Goal: Information Seeking & Learning: Learn about a topic

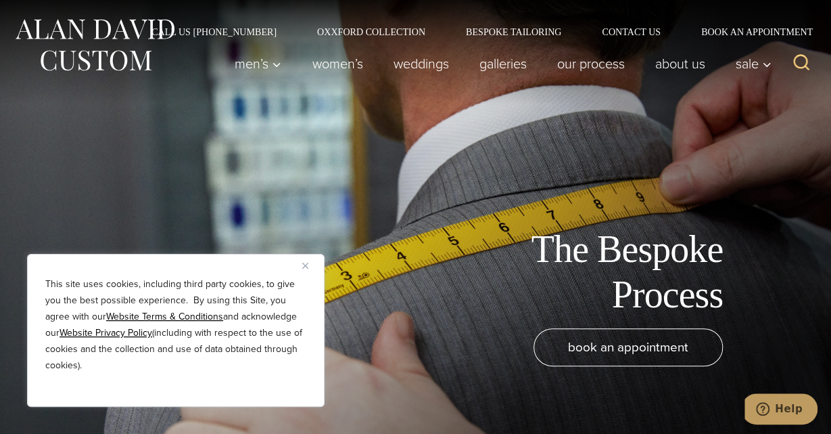
click at [306, 266] on img "Close" at bounding box center [305, 265] width 6 height 6
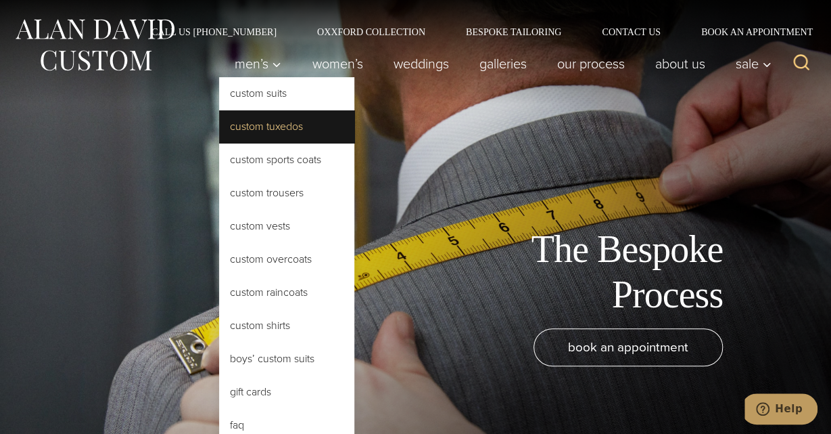
click at [257, 126] on link "Custom Tuxedos" at bounding box center [286, 126] width 135 height 32
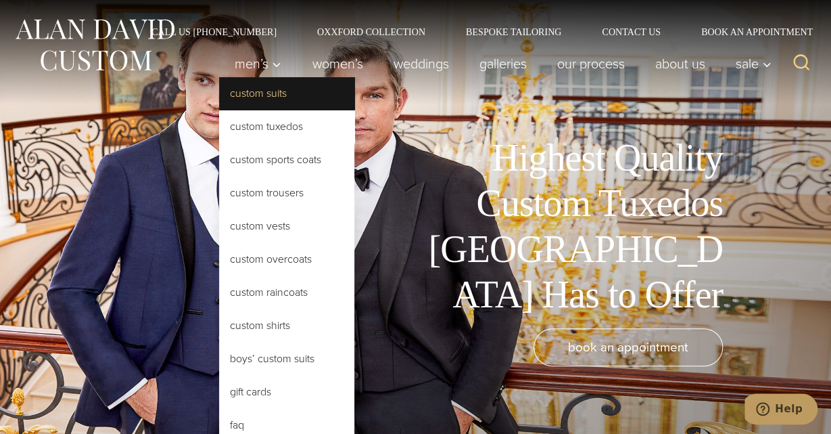
click at [246, 94] on link "Custom Suits" at bounding box center [286, 93] width 135 height 32
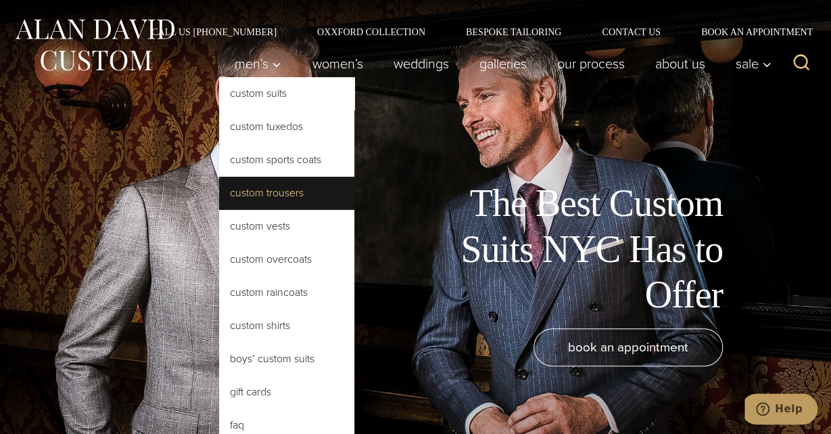
click at [263, 190] on link "Custom Trousers" at bounding box center [286, 193] width 135 height 32
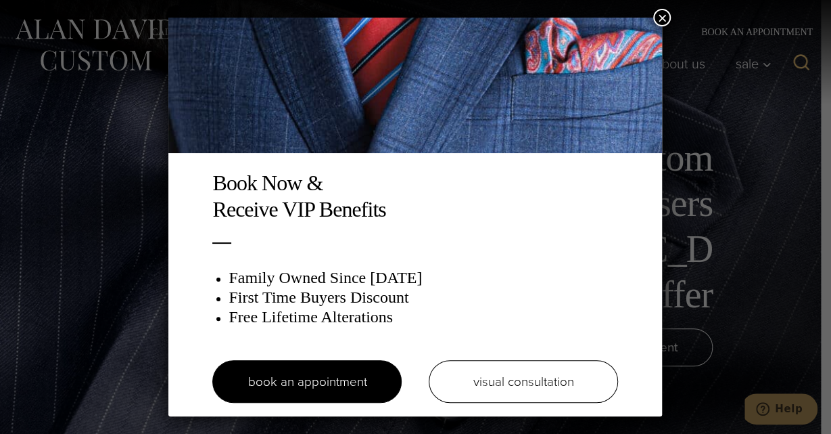
click at [664, 16] on button "×" at bounding box center [662, 18] width 18 height 18
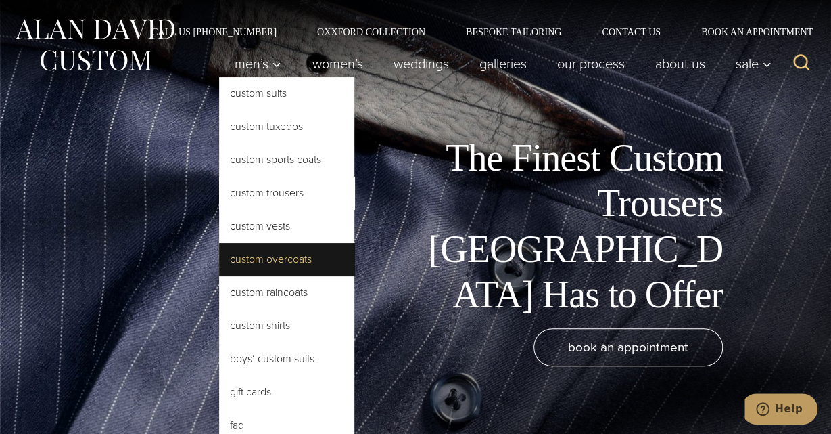
click at [266, 262] on link "Custom Overcoats" at bounding box center [286, 259] width 135 height 32
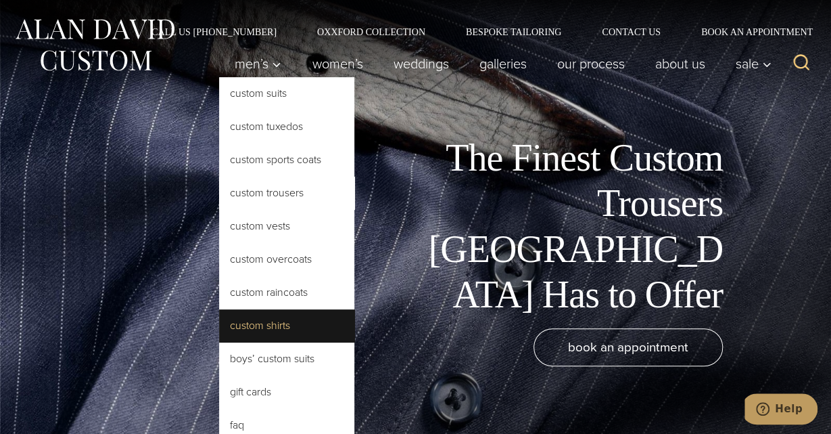
click at [269, 323] on link "Custom Shirts" at bounding box center [286, 325] width 135 height 32
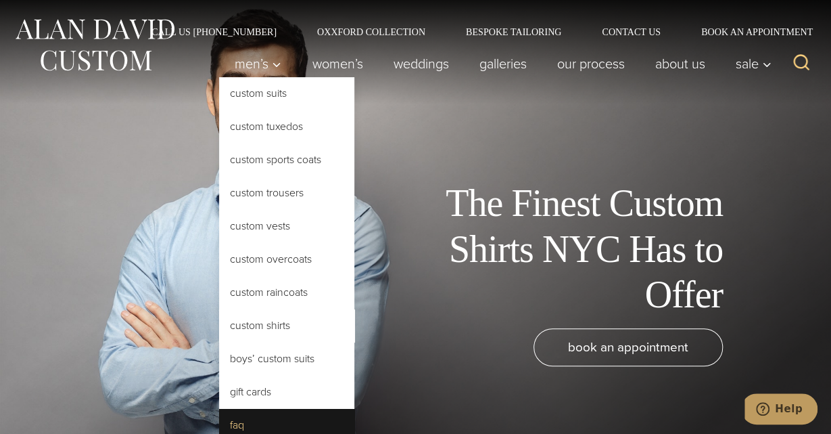
click at [240, 420] on link "FAQ" at bounding box center [286, 425] width 135 height 32
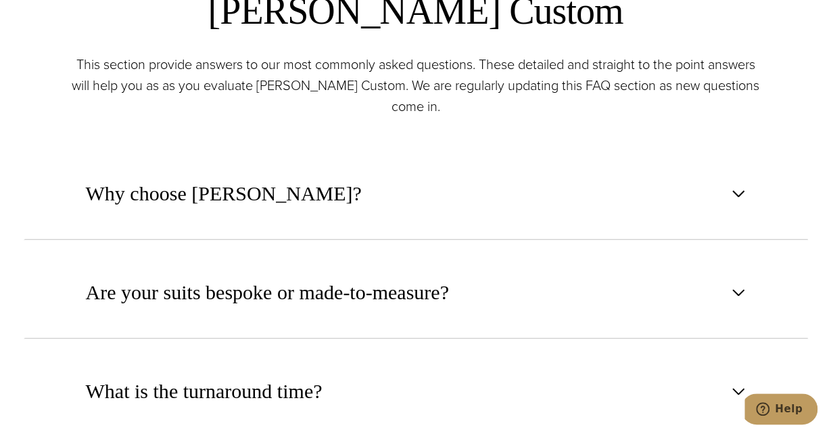
scroll to position [563, 0]
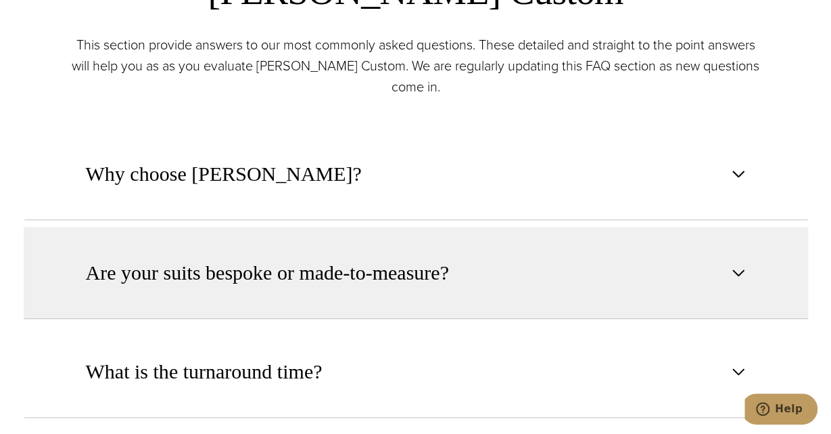
click at [157, 283] on span "Are your suits bespoke or made-to-measure?" at bounding box center [267, 273] width 363 height 30
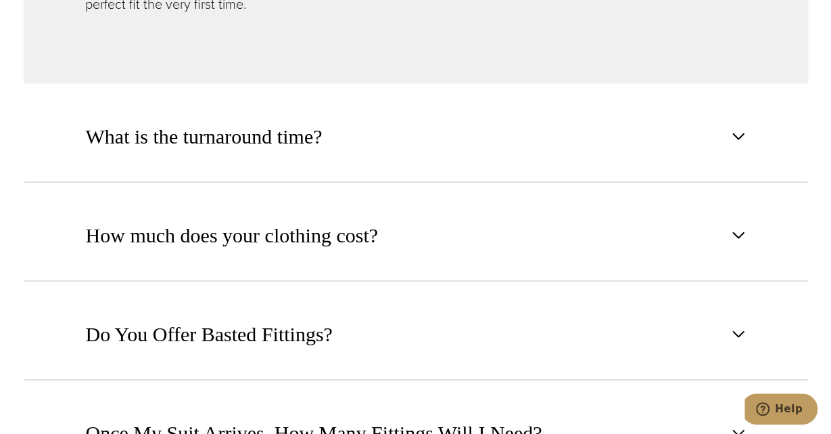
scroll to position [1196, 0]
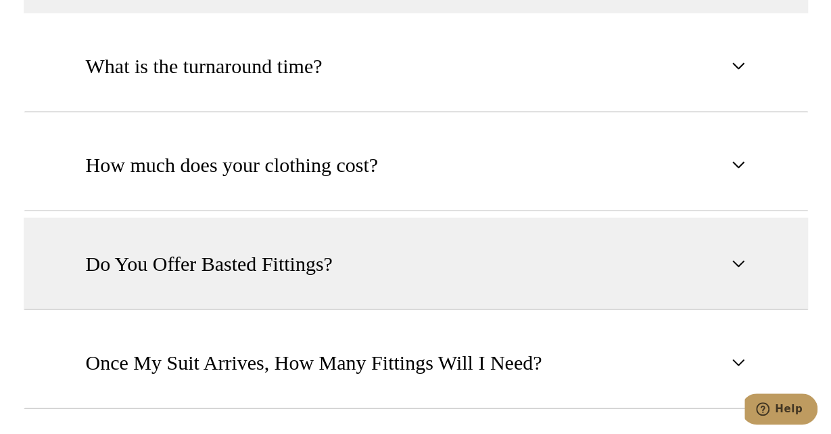
click at [154, 271] on span "Do You Offer Basted Fittings?" at bounding box center [209, 263] width 247 height 30
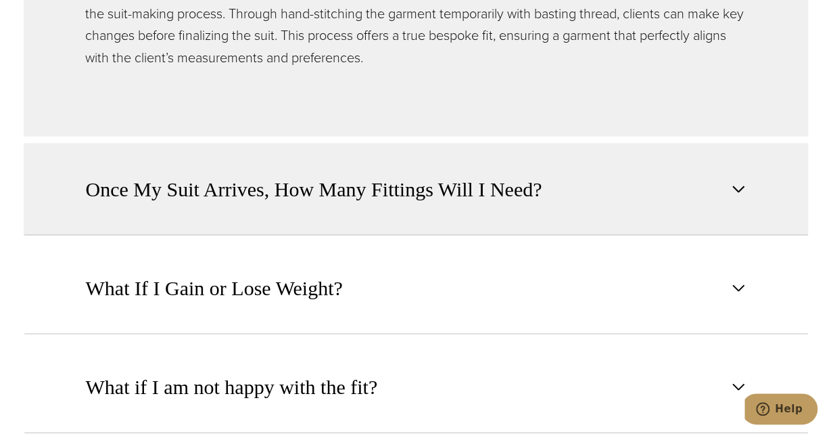
click at [152, 282] on span "What If I Gain or Lose Weight?" at bounding box center [214, 288] width 257 height 30
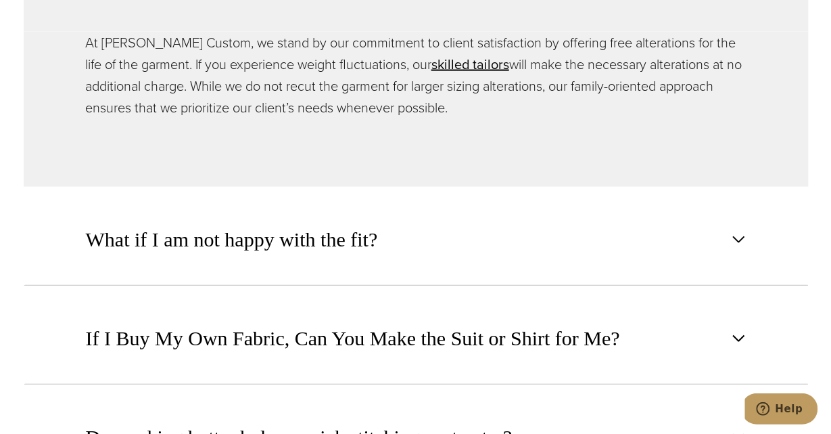
scroll to position [1477, 0]
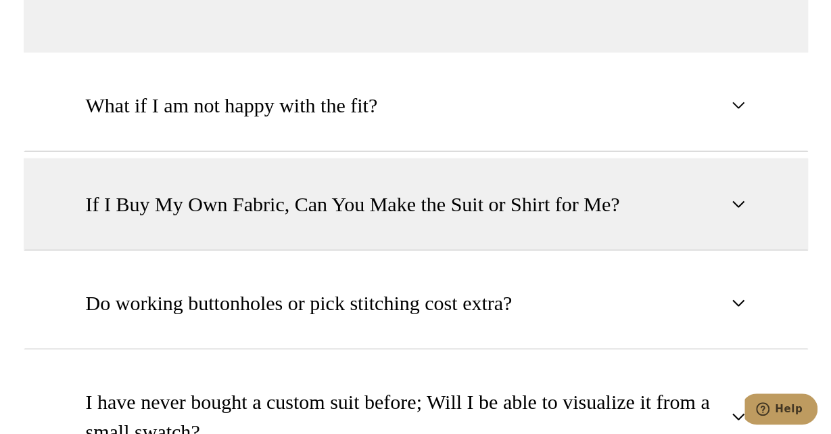
click at [162, 200] on span "If I Buy My Own Fabric, Can You Make the Suit or Shirt for Me?" at bounding box center [353, 204] width 534 height 30
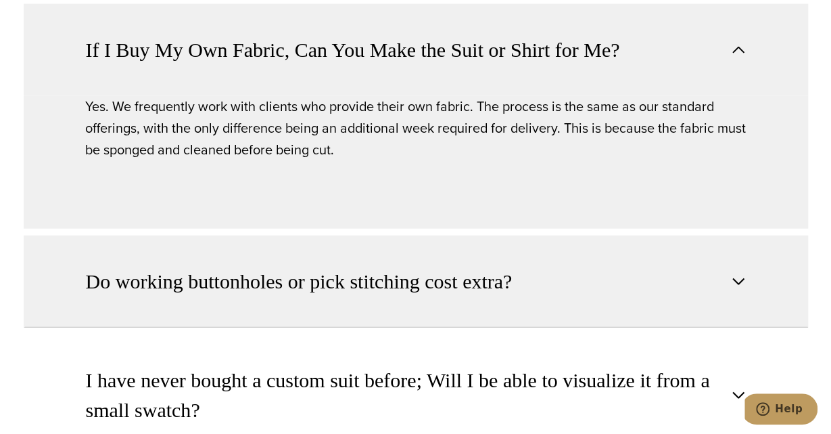
click at [187, 275] on span "Do working buttonholes or pick stitching cost extra?" at bounding box center [299, 281] width 427 height 30
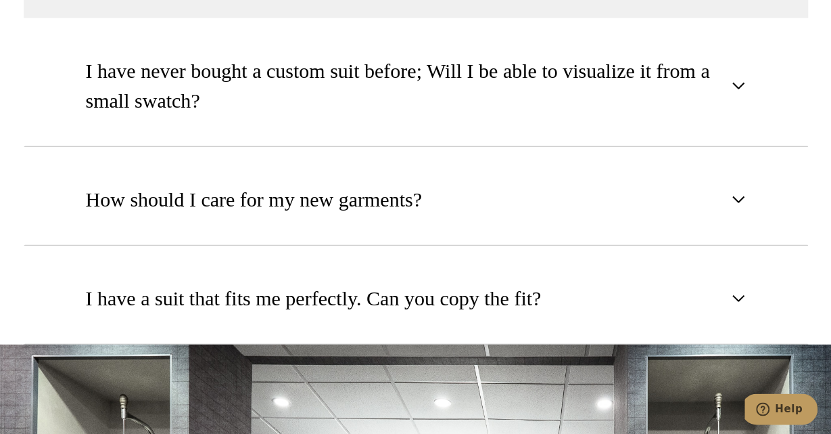
scroll to position [1828, 0]
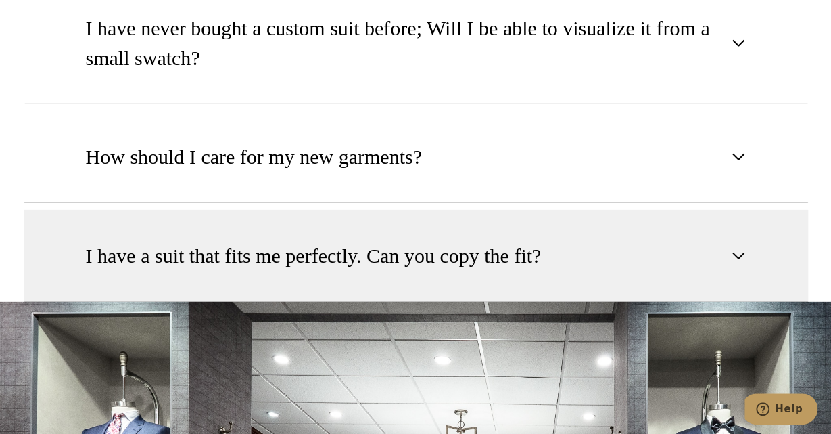
click at [183, 262] on span "I have a suit that fits me perfectly. Can you copy the fit?" at bounding box center [314, 256] width 456 height 30
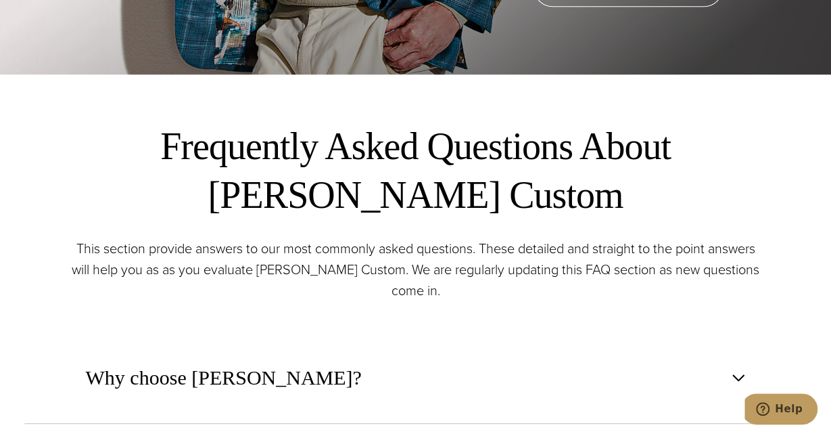
scroll to position [0, 0]
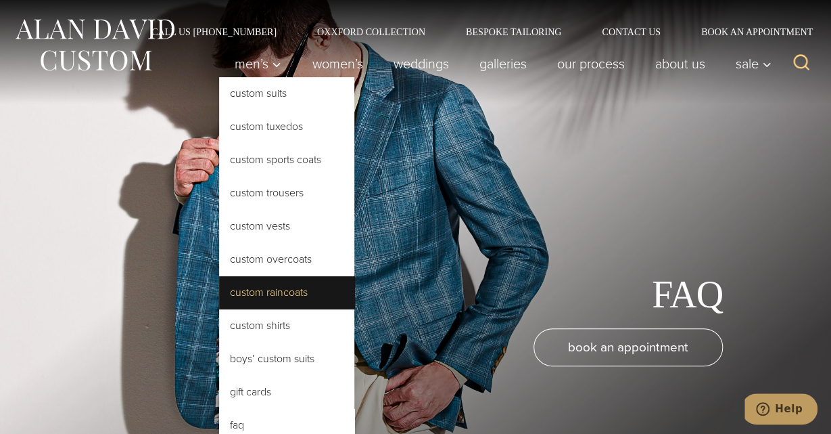
click at [259, 289] on link "Custom Raincoats" at bounding box center [286, 292] width 135 height 32
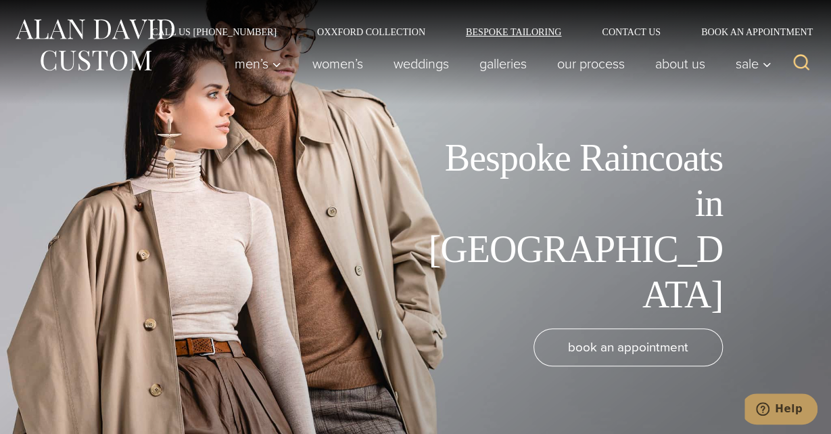
click at [497, 34] on link "Bespoke Tailoring" at bounding box center [514, 31] width 136 height 9
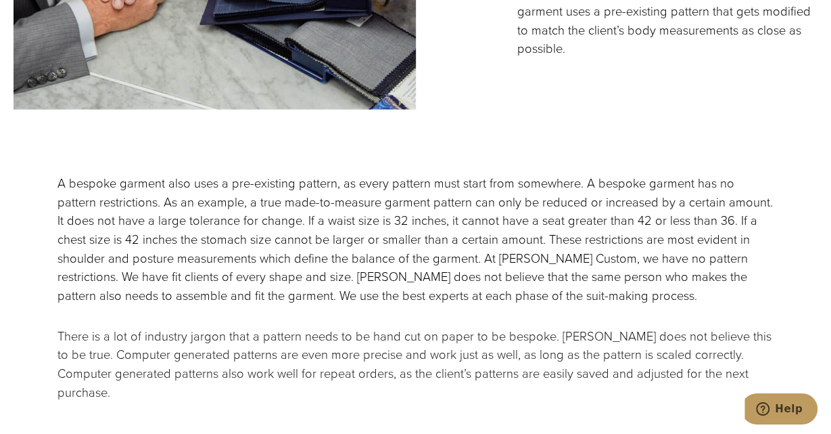
scroll to position [1688, 0]
